Goal: Information Seeking & Learning: Learn about a topic

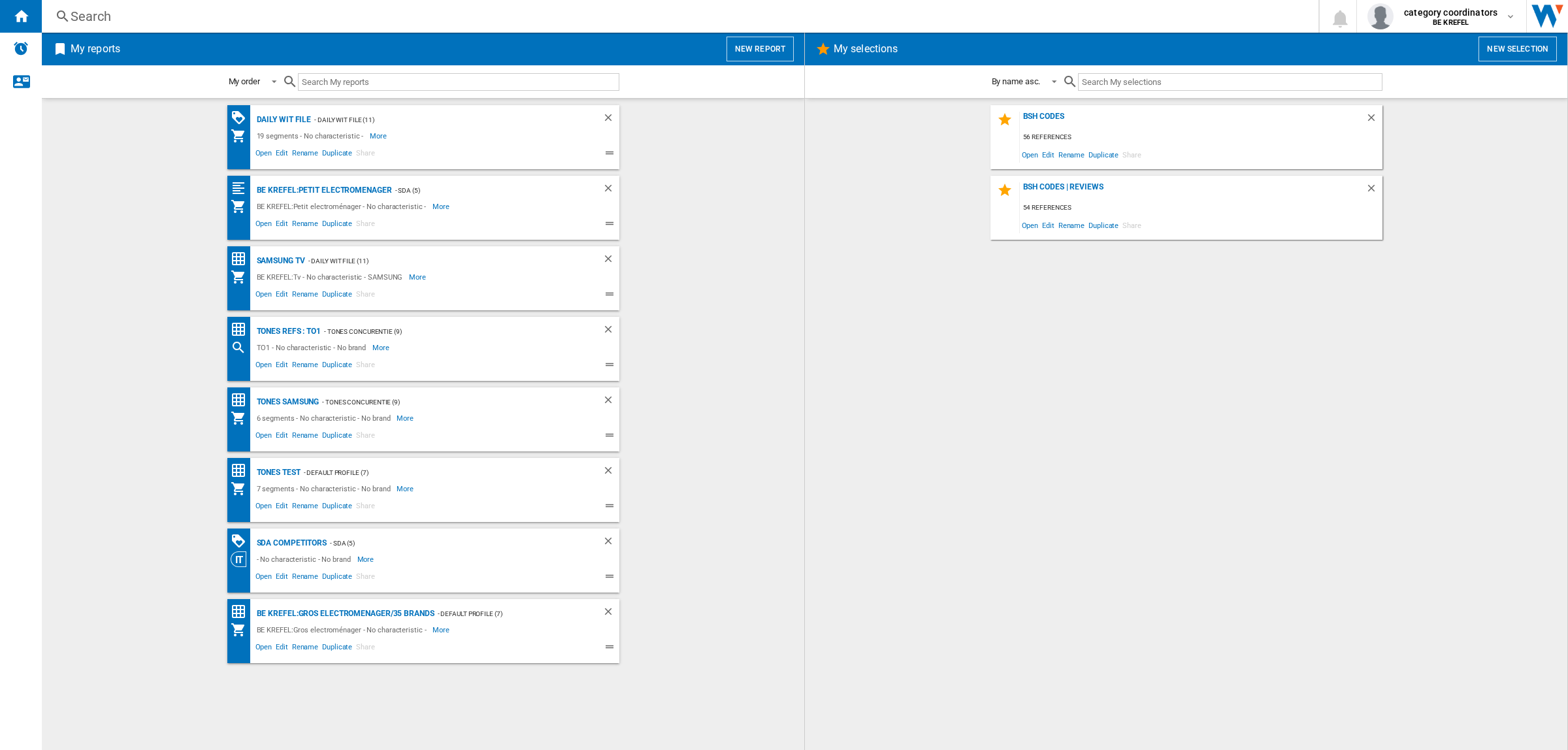
click at [135, 17] on div "Search" at bounding box center [677, 16] width 1214 height 18
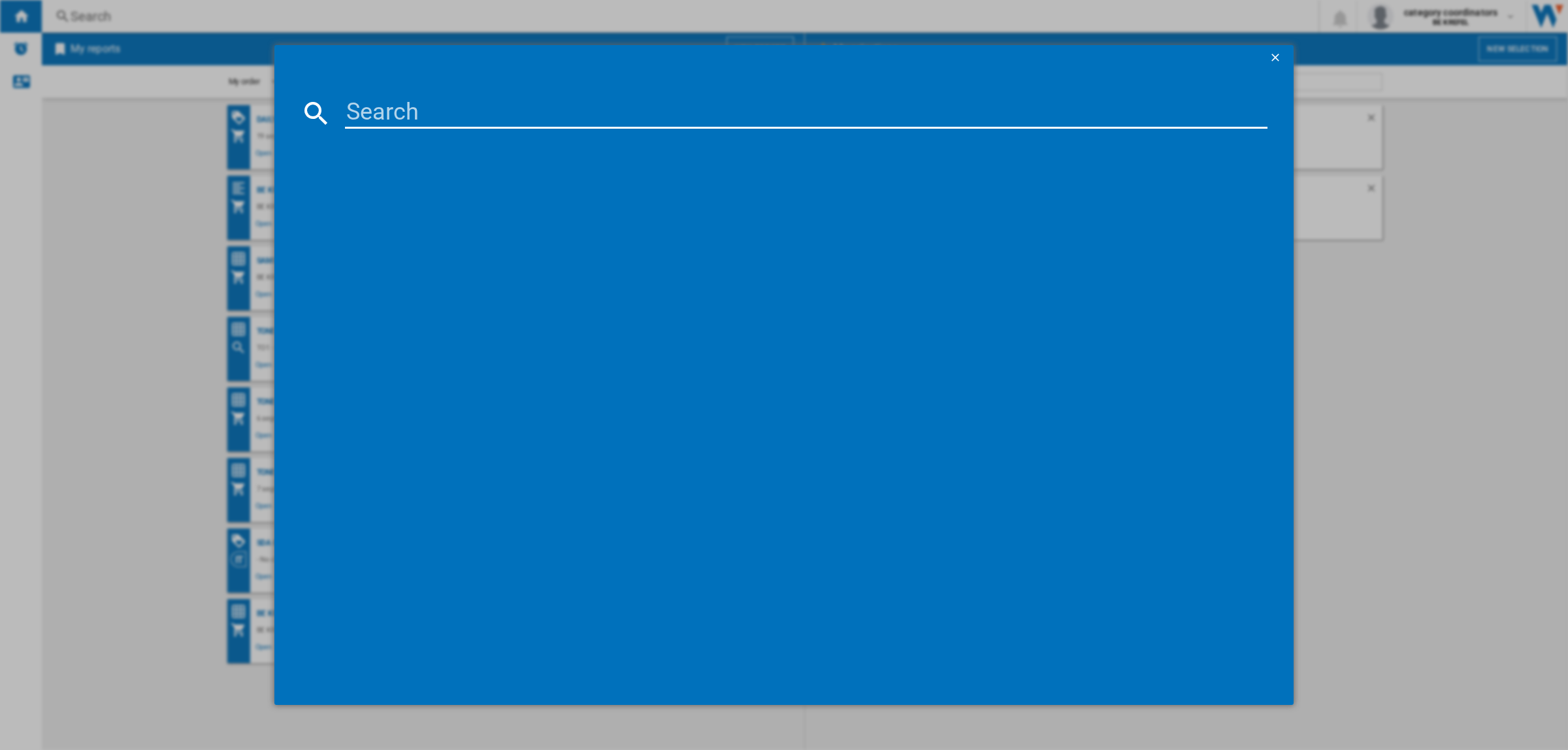
click at [396, 114] on input at bounding box center [806, 113] width 923 height 32
type input "wgg244fp"
click at [422, 190] on div "BOSCH WGG244FPFG BLANC" at bounding box center [791, 198] width 946 height 21
click at [413, 198] on div "BOSCH WGG244FPFG BLANC" at bounding box center [793, 198] width 909 height 13
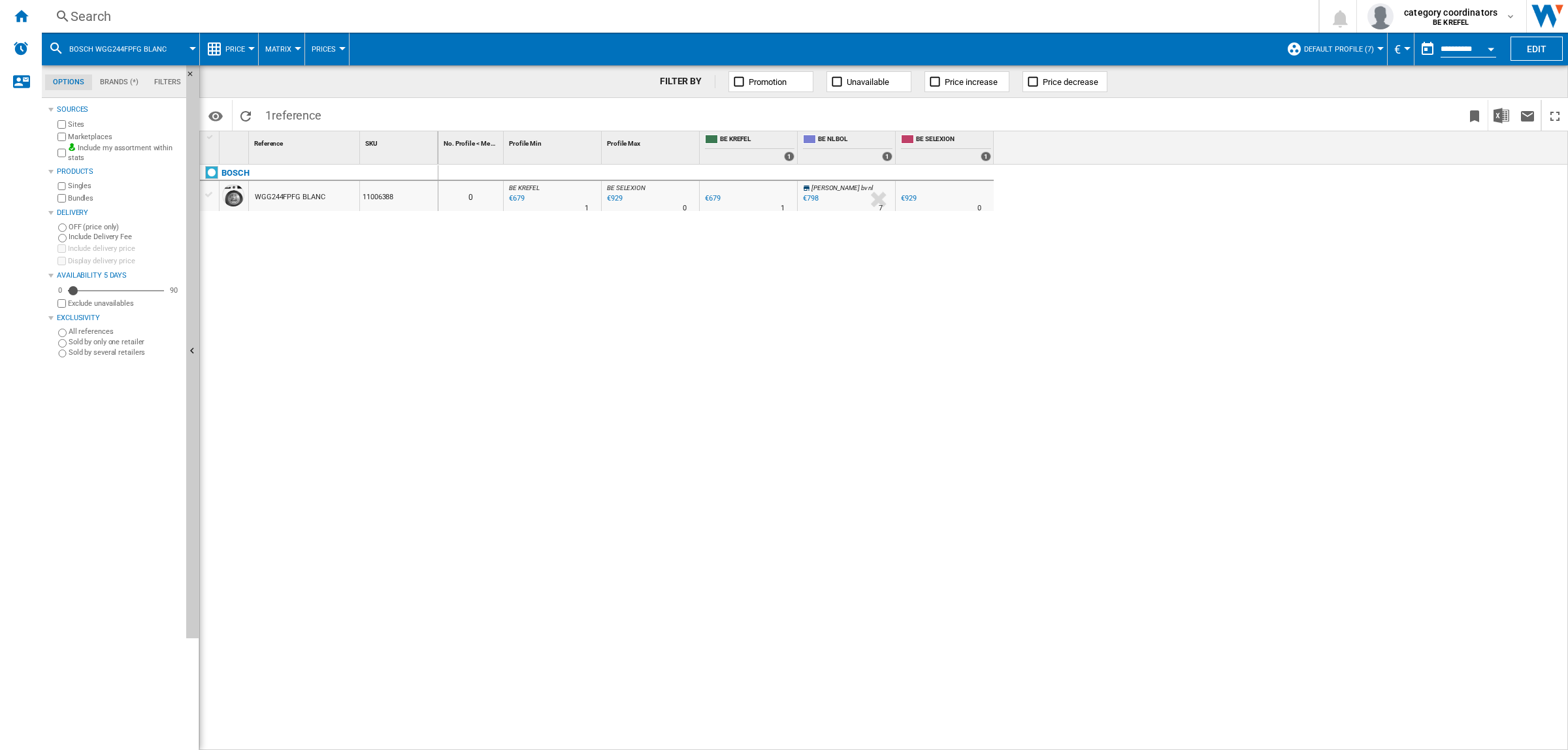
click at [236, 48] on span "Price" at bounding box center [235, 49] width 20 height 9
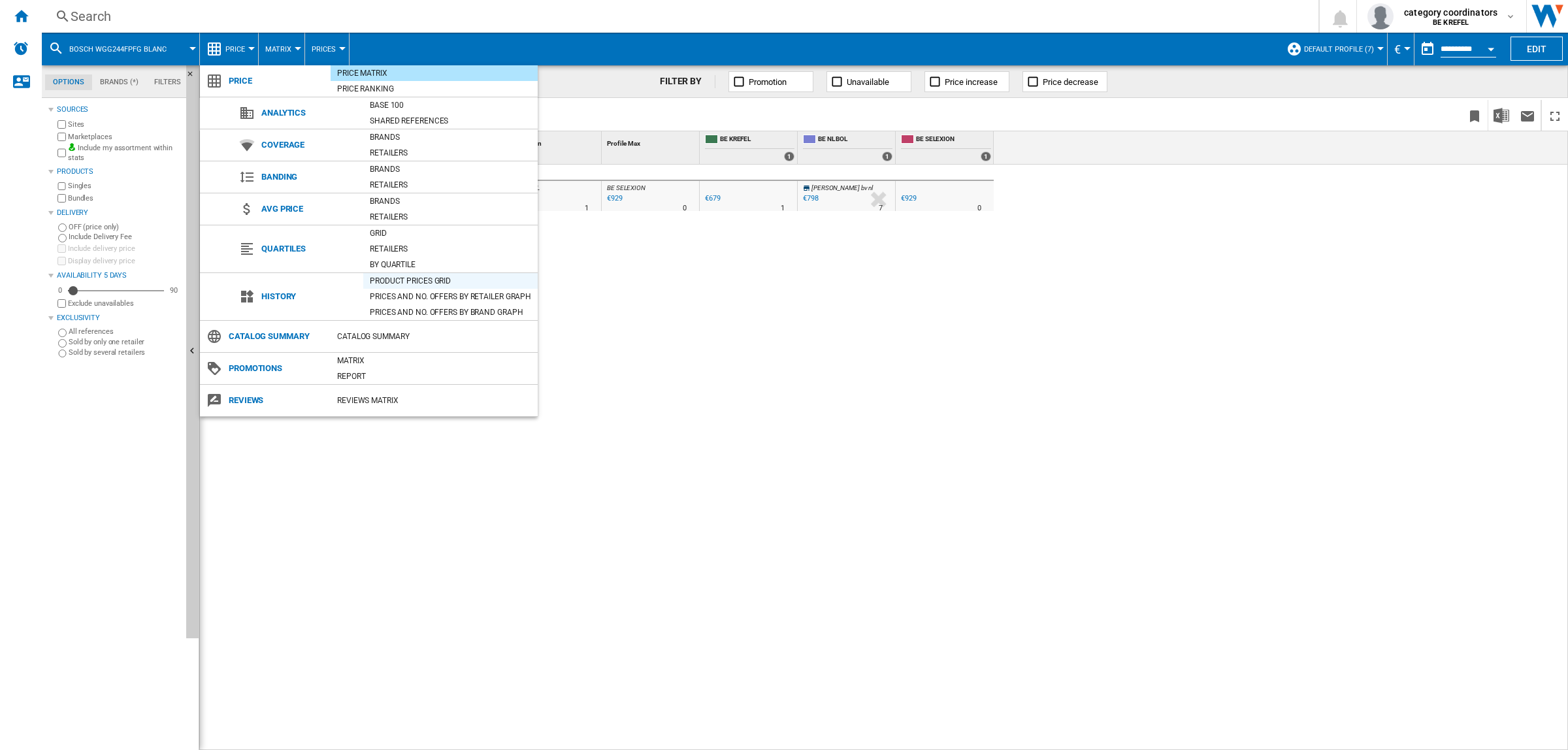
click at [400, 285] on div "Product prices grid" at bounding box center [450, 281] width 175 height 13
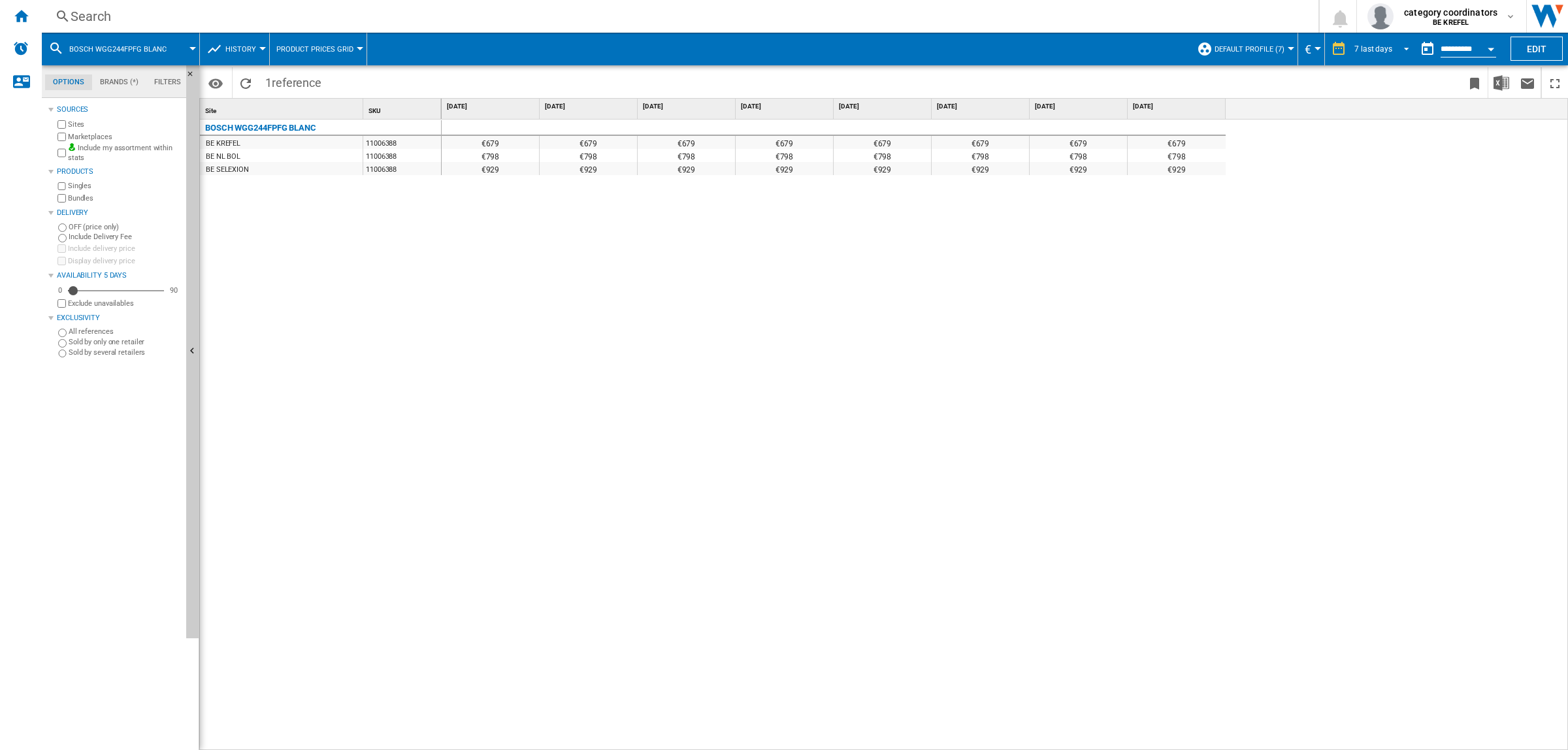
click at [1389, 51] on md-select-value "7 last days" at bounding box center [1384, 49] width 62 height 20
click at [1370, 162] on div "8 last weeks" at bounding box center [1372, 167] width 43 height 11
click at [108, 15] on div "Search" at bounding box center [677, 16] width 1214 height 18
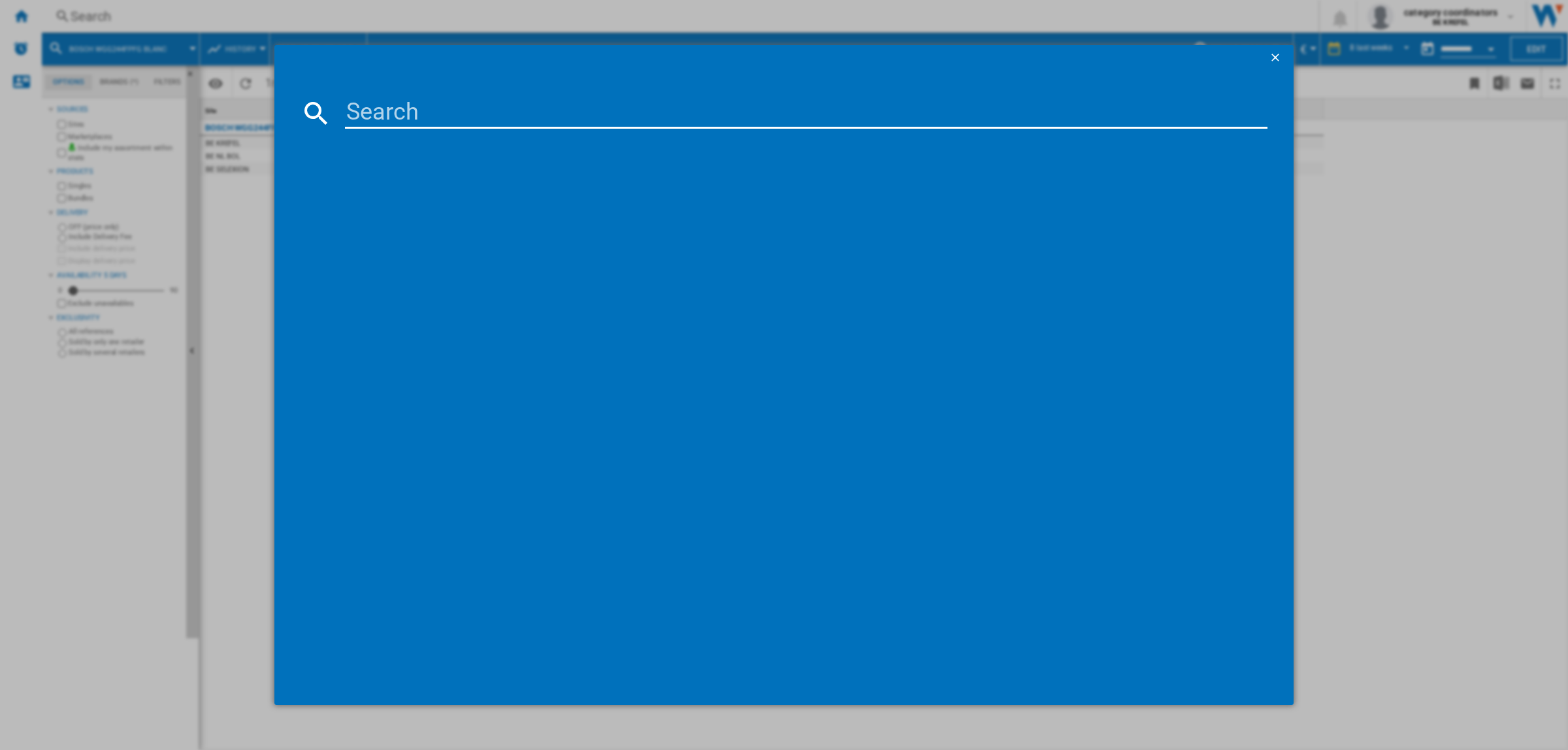
click at [381, 104] on input at bounding box center [806, 113] width 923 height 32
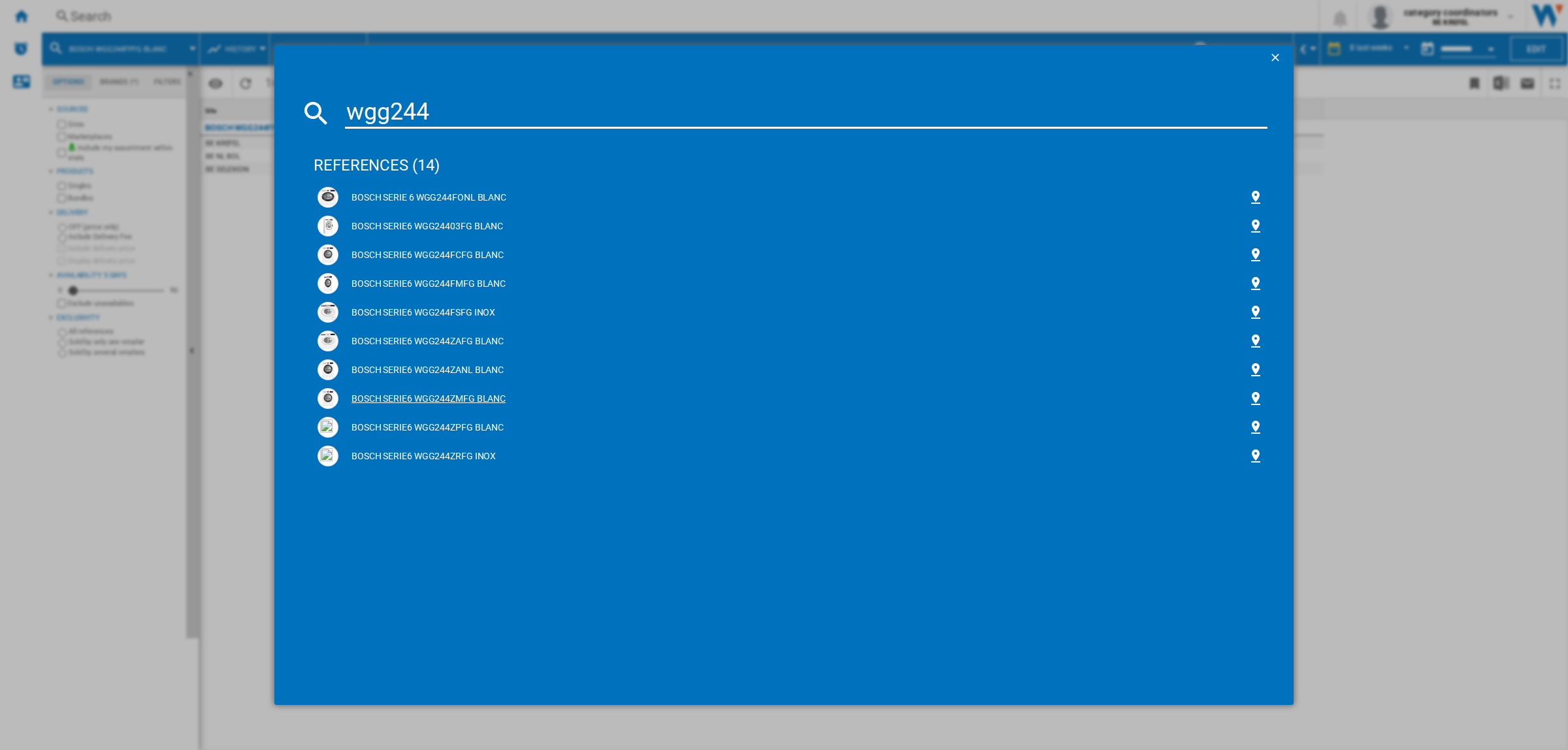
type input "wgg244"
click at [455, 400] on div "BOSCH SERIE6 WGG244ZMFG BLANC" at bounding box center [793, 399] width 909 height 13
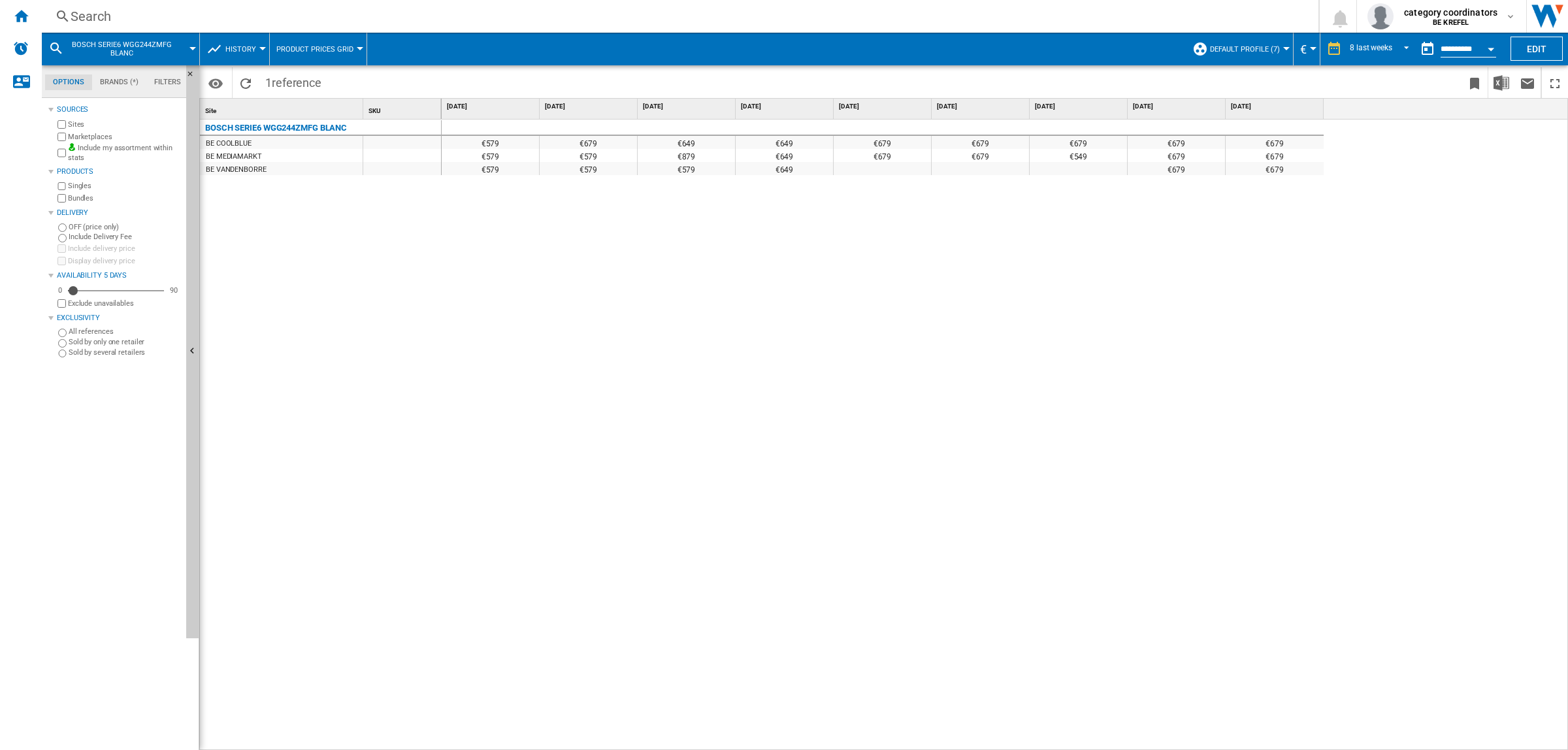
click at [1049, 211] on div "€579 €679 €649 €649 €679 €679 €679 €679 €679 €579 €579 €879 €649 €679 €679 €549…" at bounding box center [1005, 435] width 1127 height 632
click at [461, 295] on div "€579 €679 €649 €649 €679 €679 €679 €679 €679 €579 €579 €879 €649 €679 €679 €549…" at bounding box center [1005, 435] width 1127 height 632
click at [131, 11] on div "Search" at bounding box center [677, 16] width 1214 height 18
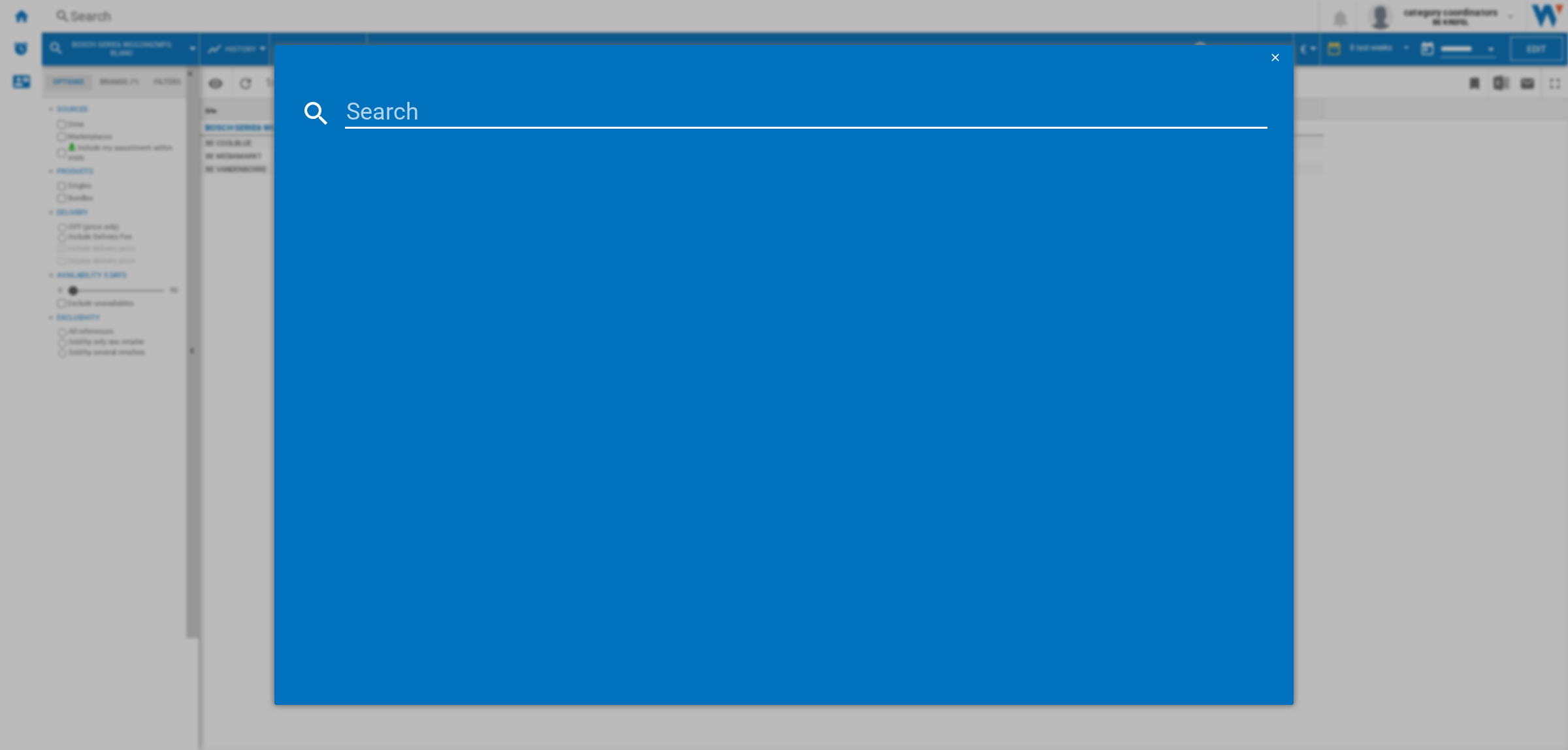
click at [376, 119] on input at bounding box center [806, 113] width 923 height 32
type input "s"
type input "m"
click at [364, 112] on input "ssh4ecx27" at bounding box center [806, 113] width 923 height 32
click at [482, 106] on input "smh4ecx27" at bounding box center [806, 113] width 923 height 32
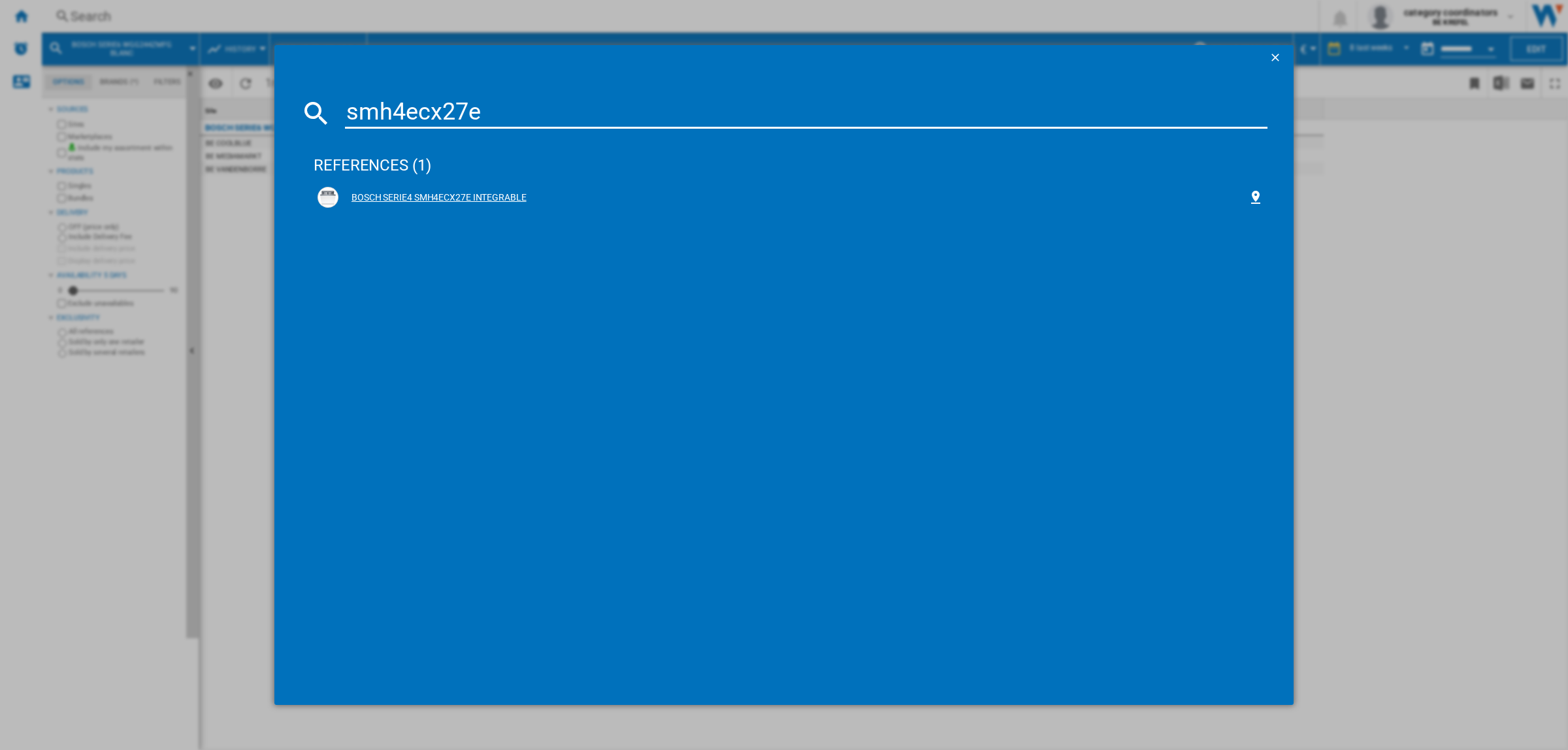
type input "smh4ecx27e"
click at [460, 195] on div "BOSCH SERIE4 SMH4ECX27E INTEGRABLE" at bounding box center [793, 198] width 909 height 13
